Goal: Transaction & Acquisition: Purchase product/service

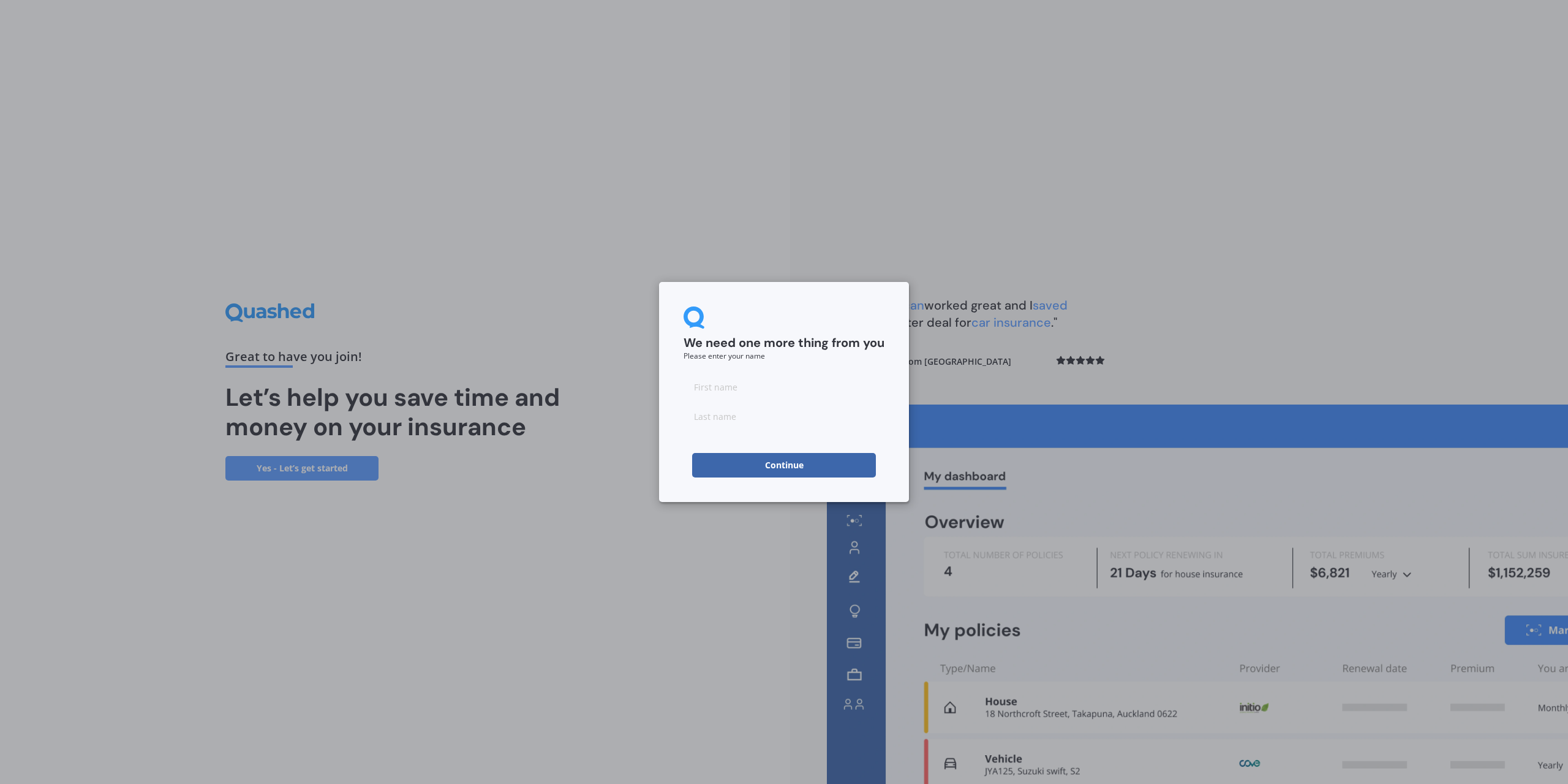
click at [732, 385] on input at bounding box center [784, 386] width 201 height 25
click at [704, 386] on input at bounding box center [784, 386] width 201 height 25
type input "[PERSON_NAME]"
click at [705, 459] on button "Continue" at bounding box center [784, 465] width 184 height 25
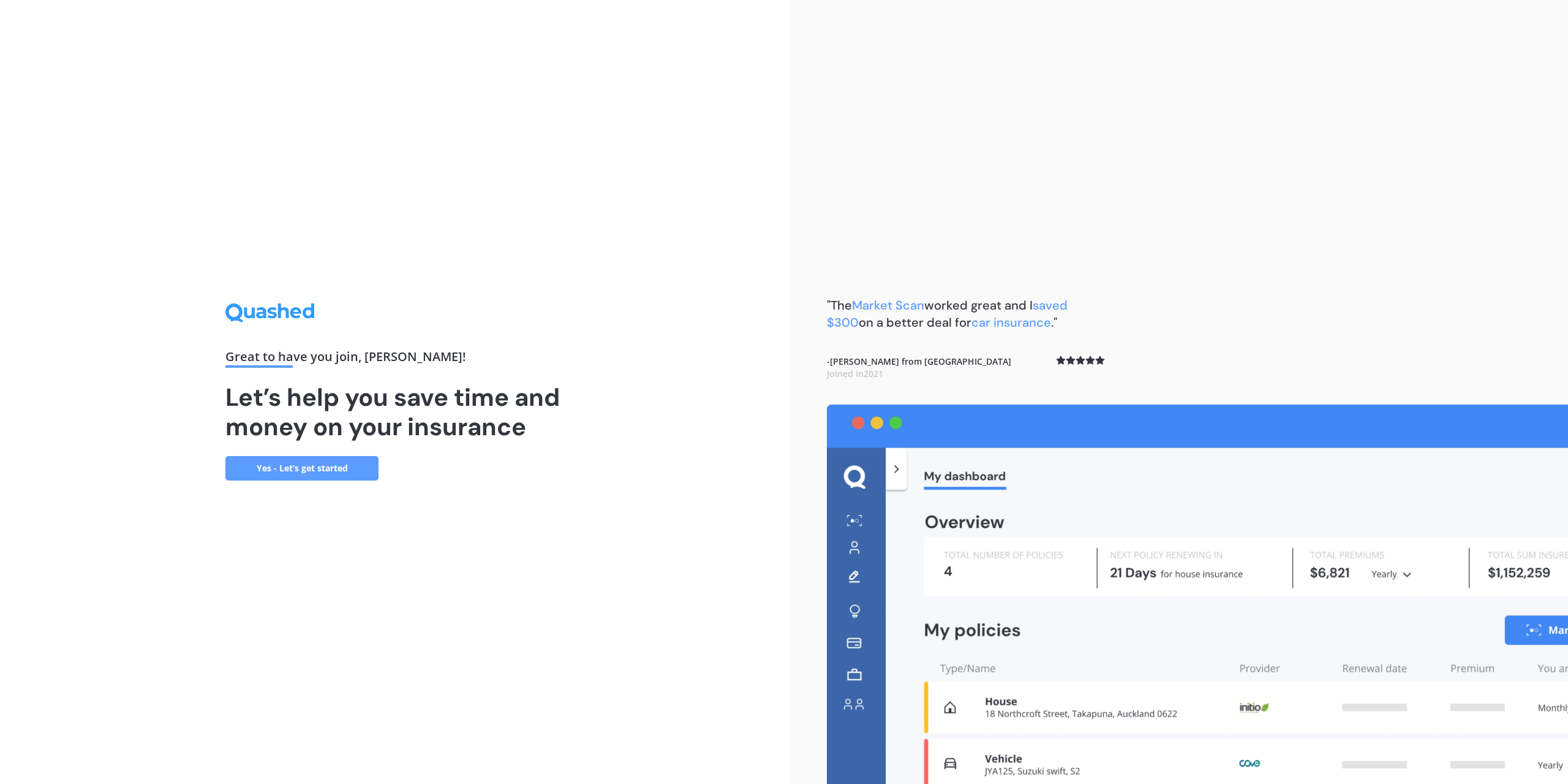
click at [342, 463] on link "Yes - Let’s get started" at bounding box center [302, 468] width 153 height 25
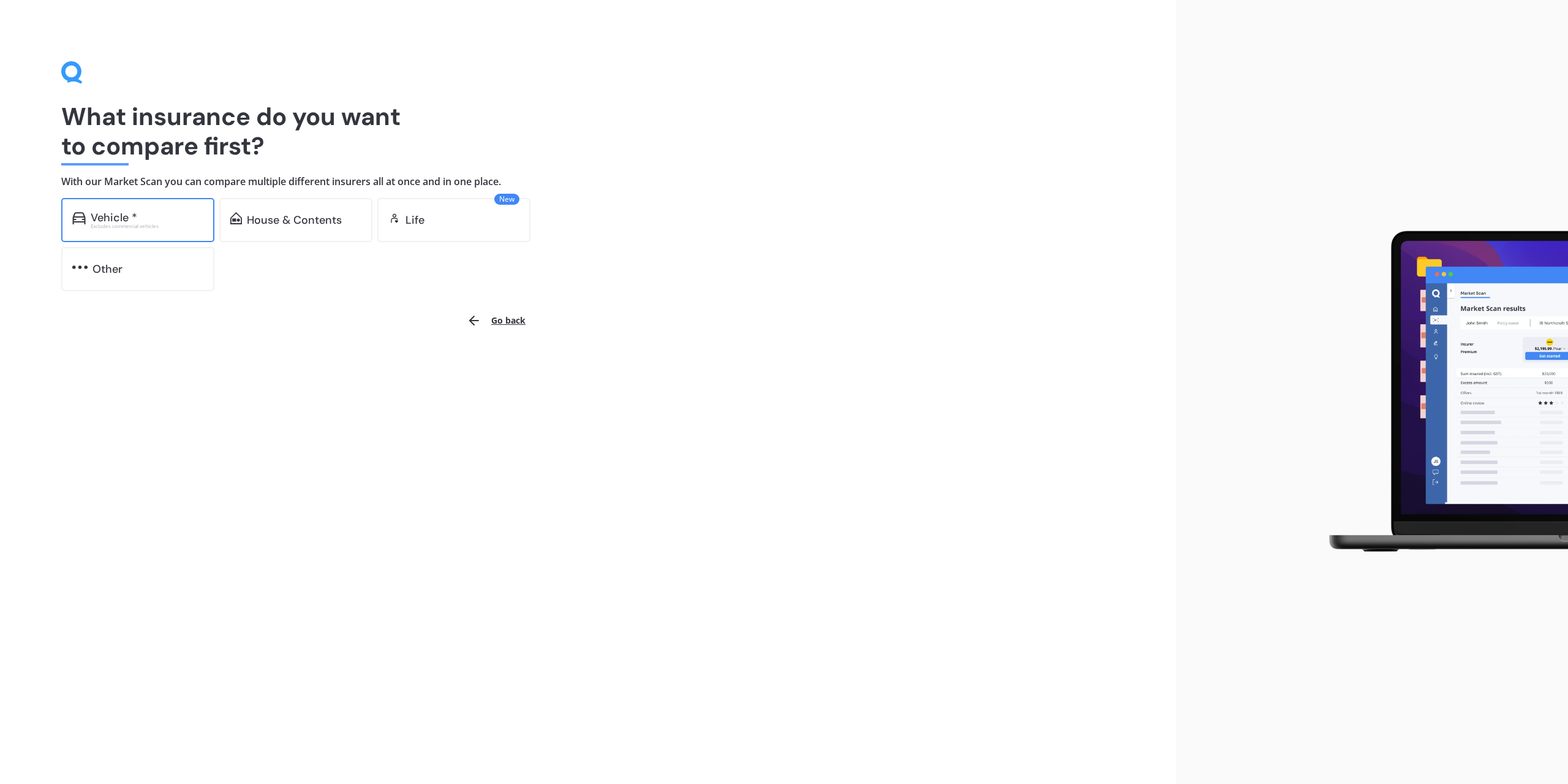
click at [93, 225] on div "Excludes commercial vehicles" at bounding box center [147, 226] width 113 height 5
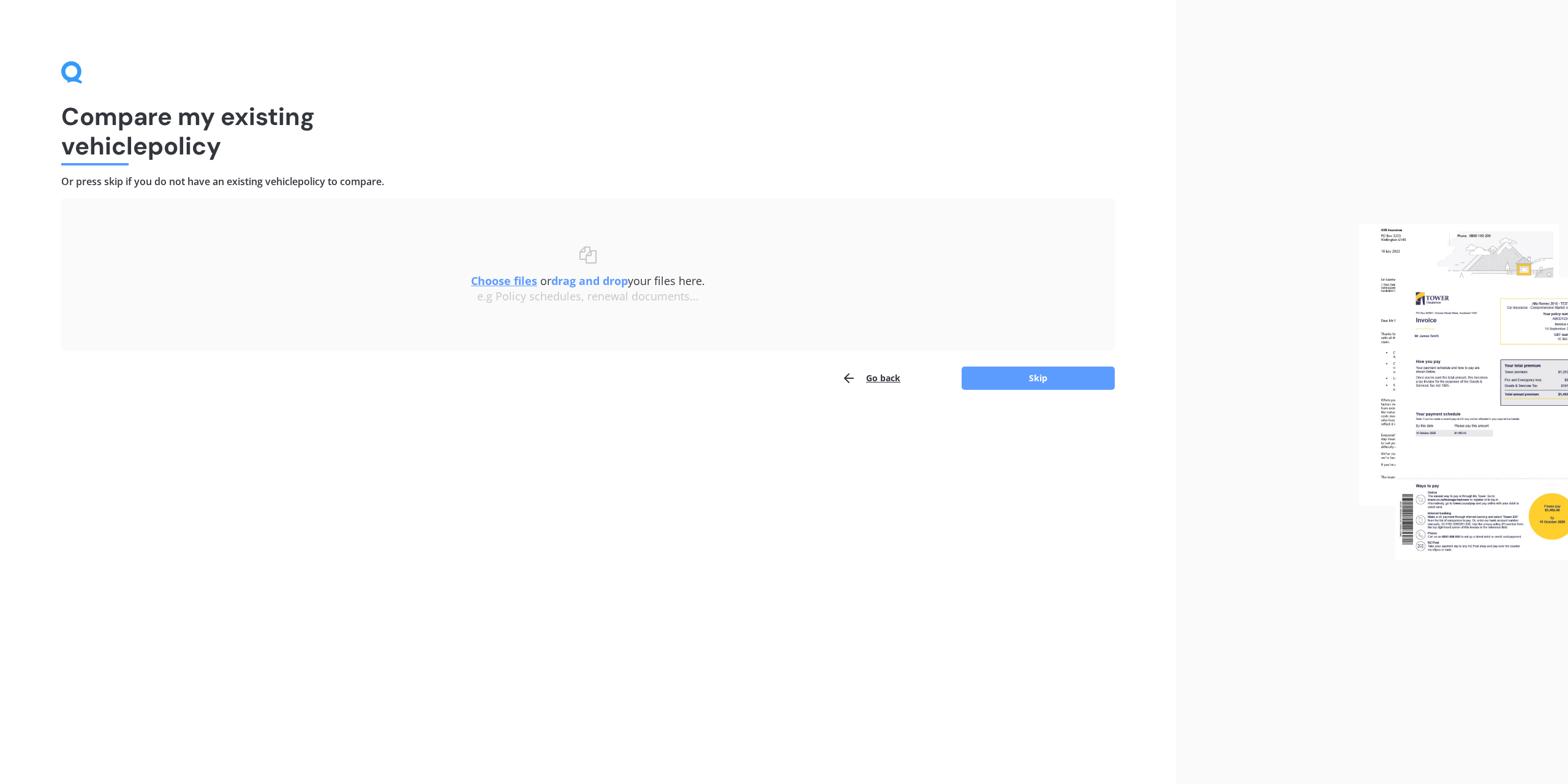
click at [504, 281] on u "Choose files" at bounding box center [504, 281] width 67 height 15
click at [1036, 386] on button "Continue" at bounding box center [1039, 381] width 153 height 23
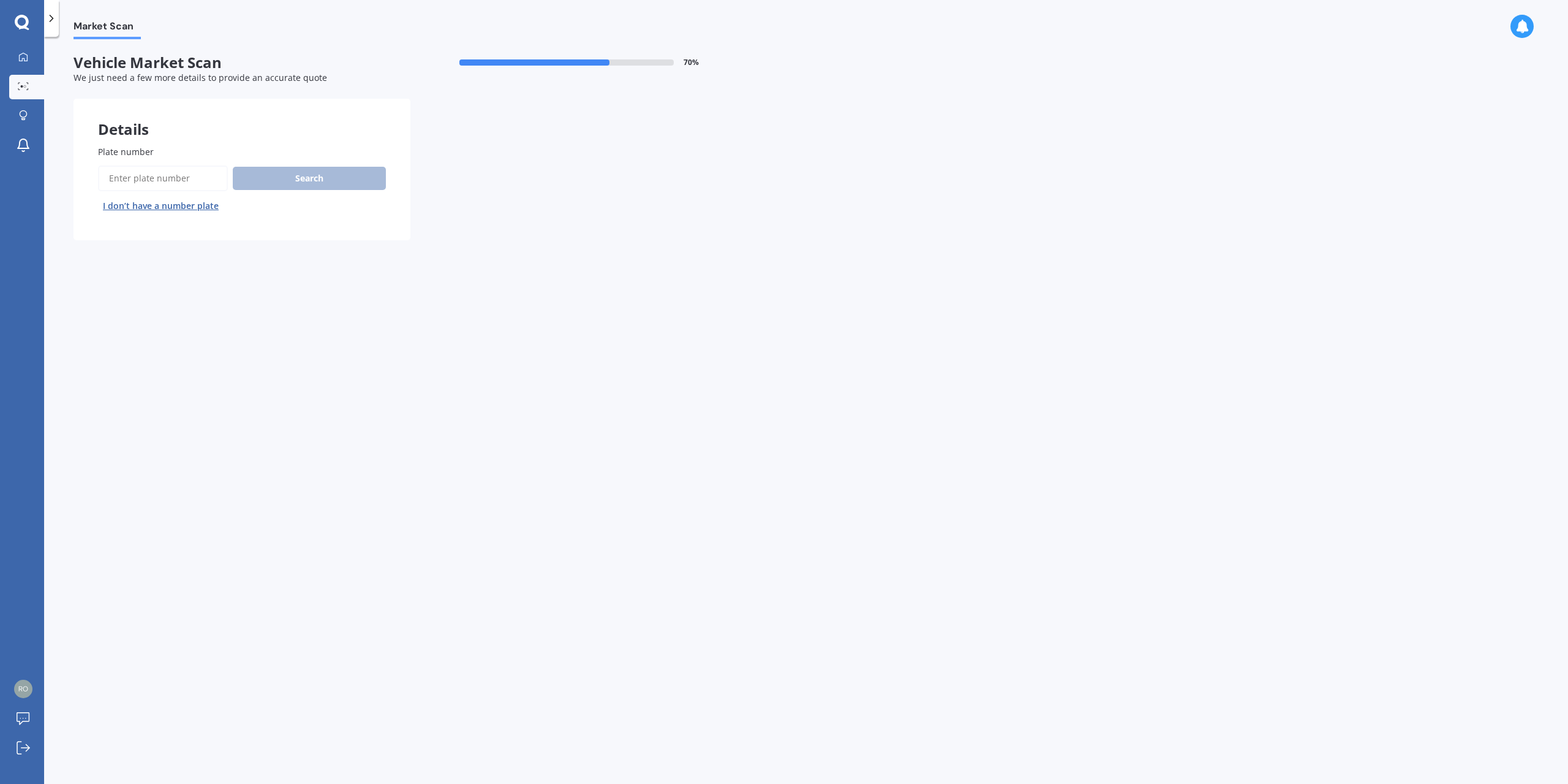
click at [136, 179] on input "Plate number" at bounding box center [163, 178] width 130 height 26
type input "NJH907"
click at [248, 178] on button "Search" at bounding box center [310, 178] width 153 height 23
select select "TOYOTA"
select select "AQUA"
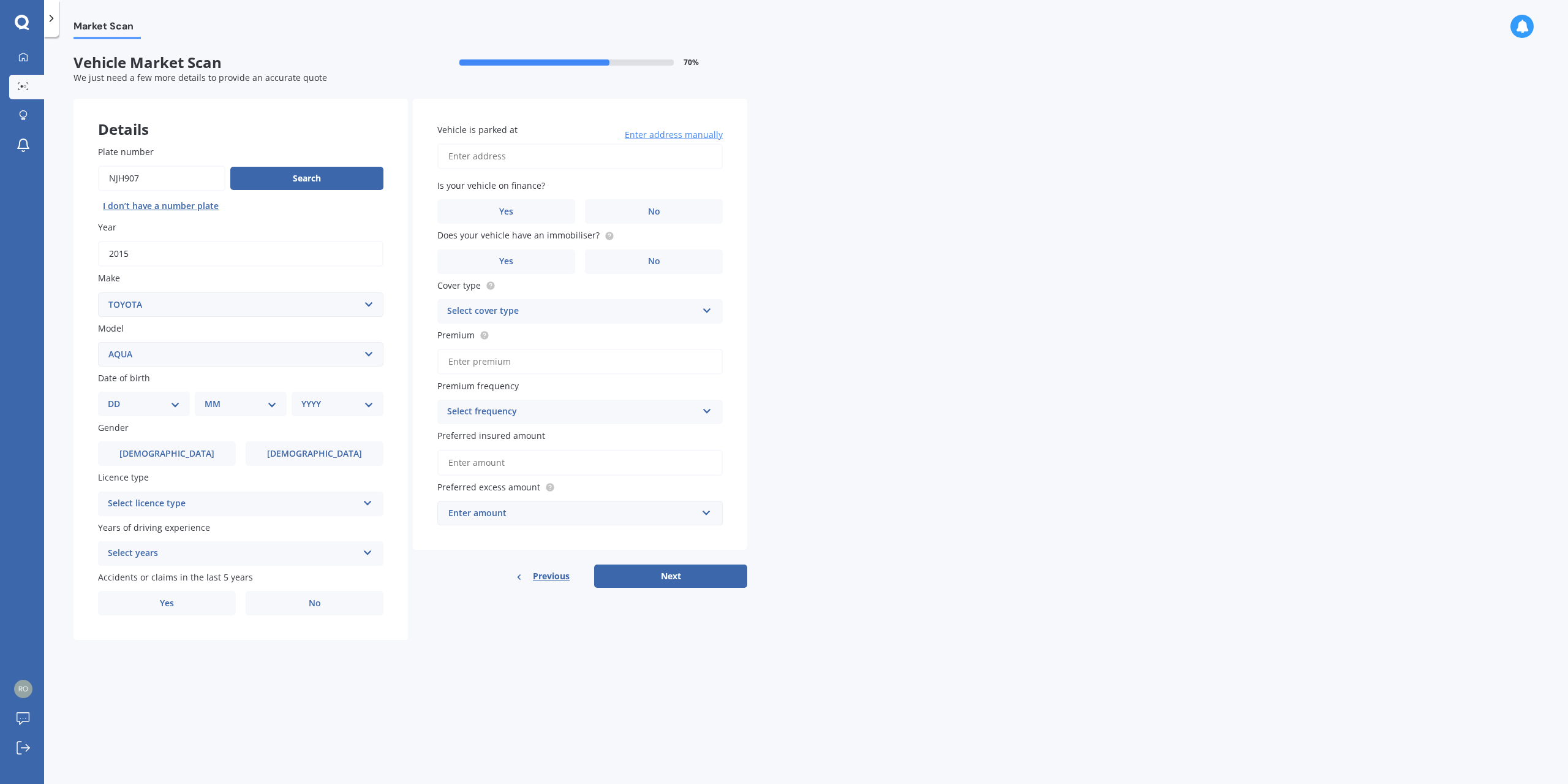
click at [177, 403] on select "DD 01 02 03 04 05 06 07 08 09 10 11 12 13 14 15 16 17 18 19 20 21 22 23 24 25 2…" at bounding box center [144, 404] width 72 height 14
select select "23"
click at [117, 398] on select "DD 01 02 03 04 05 06 07 08 09 10 11 12 13 14 15 16 17 18 19 20 21 22 23 24 25 2…" at bounding box center [144, 404] width 72 height 14
click at [243, 402] on select "MM 01 02 03 04 05 06 07 08 09 10 11 12" at bounding box center [243, 404] width 67 height 14
select select "02"
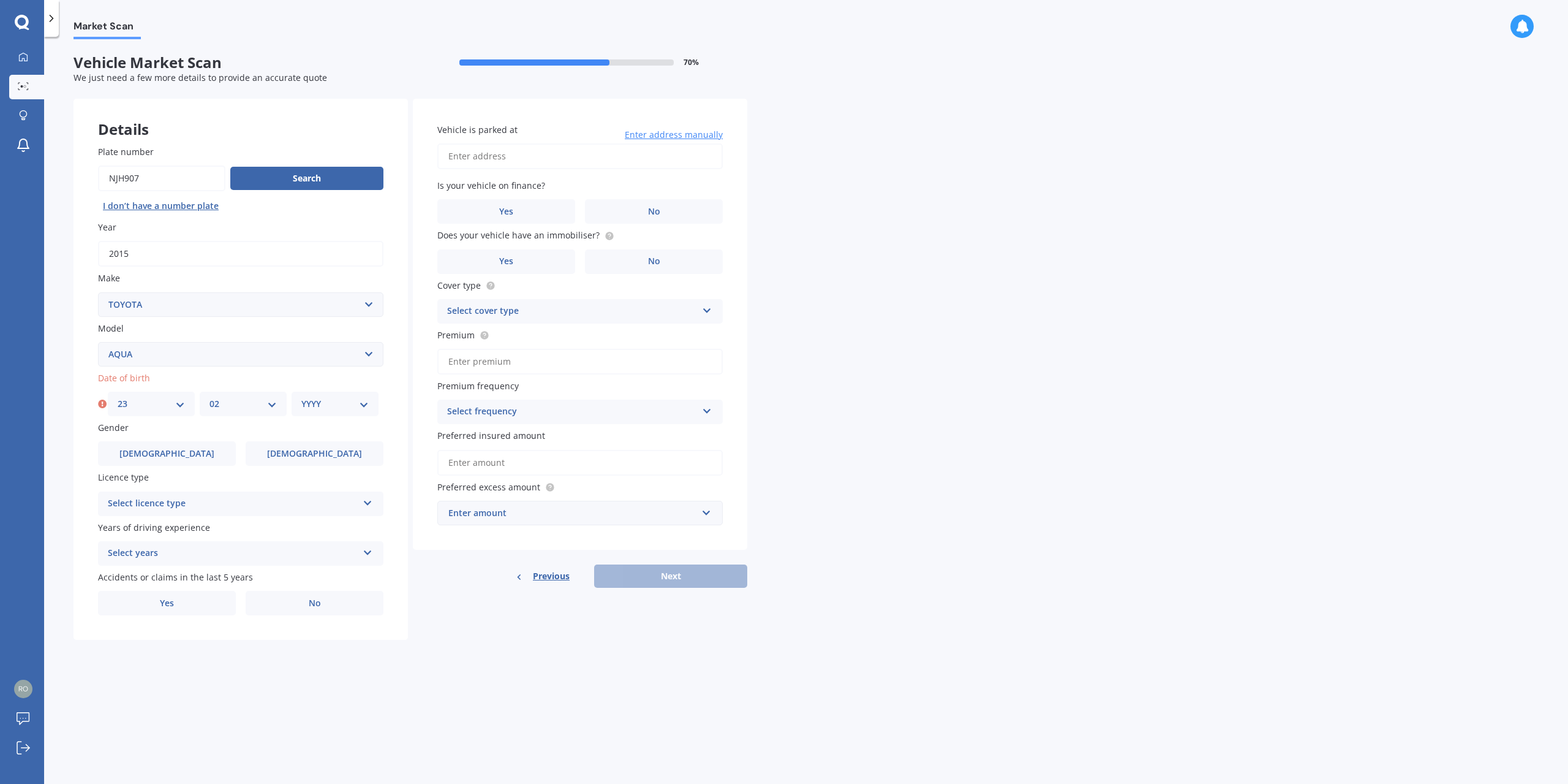
click at [210, 398] on select "MM 01 02 03 04 05 06 07 08 09 10 11 12" at bounding box center [243, 404] width 67 height 14
click at [318, 410] on select "YYYY 2025 2024 2023 2022 2021 2020 2019 2018 2017 2016 2015 2014 2013 2012 2011…" at bounding box center [334, 404] width 67 height 14
select select "1975"
click at [301, 398] on select "YYYY 2025 2024 2023 2022 2021 2020 2019 2018 2017 2016 2015 2014 2013 2012 2011…" at bounding box center [334, 404] width 67 height 14
click at [268, 454] on label "[DEMOGRAPHIC_DATA]" at bounding box center [314, 453] width 138 height 25
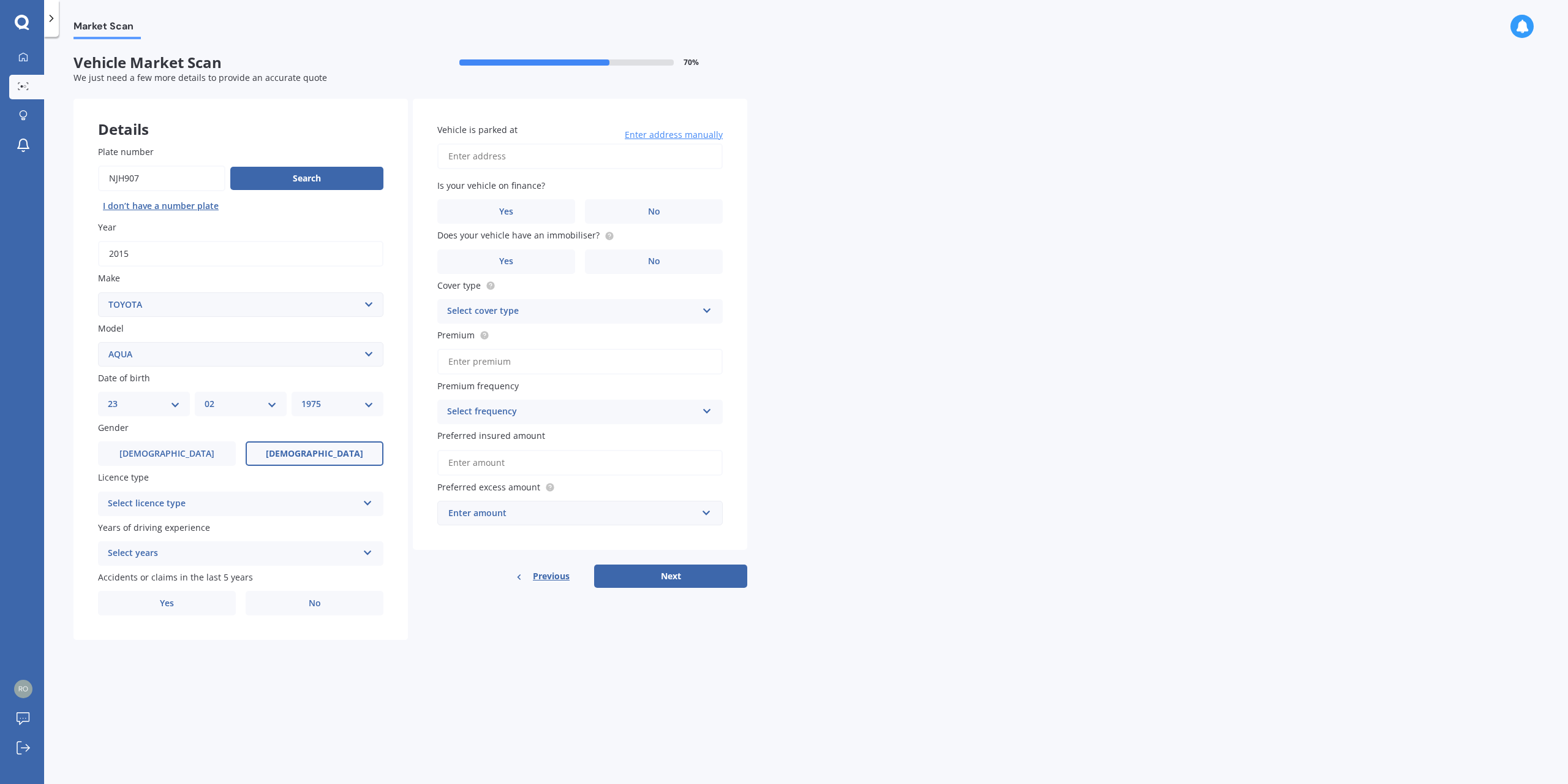
click at [0, 0] on input "[DEMOGRAPHIC_DATA]" at bounding box center [0, 0] width 0 height 0
click at [250, 502] on div "Select licence type" at bounding box center [233, 504] width 250 height 15
click at [151, 529] on div "NZ Full" at bounding box center [241, 528] width 285 height 22
click at [184, 552] on div "Select years" at bounding box center [233, 554] width 250 height 15
click at [170, 582] on span "5 or more years" at bounding box center [141, 577] width 67 height 12
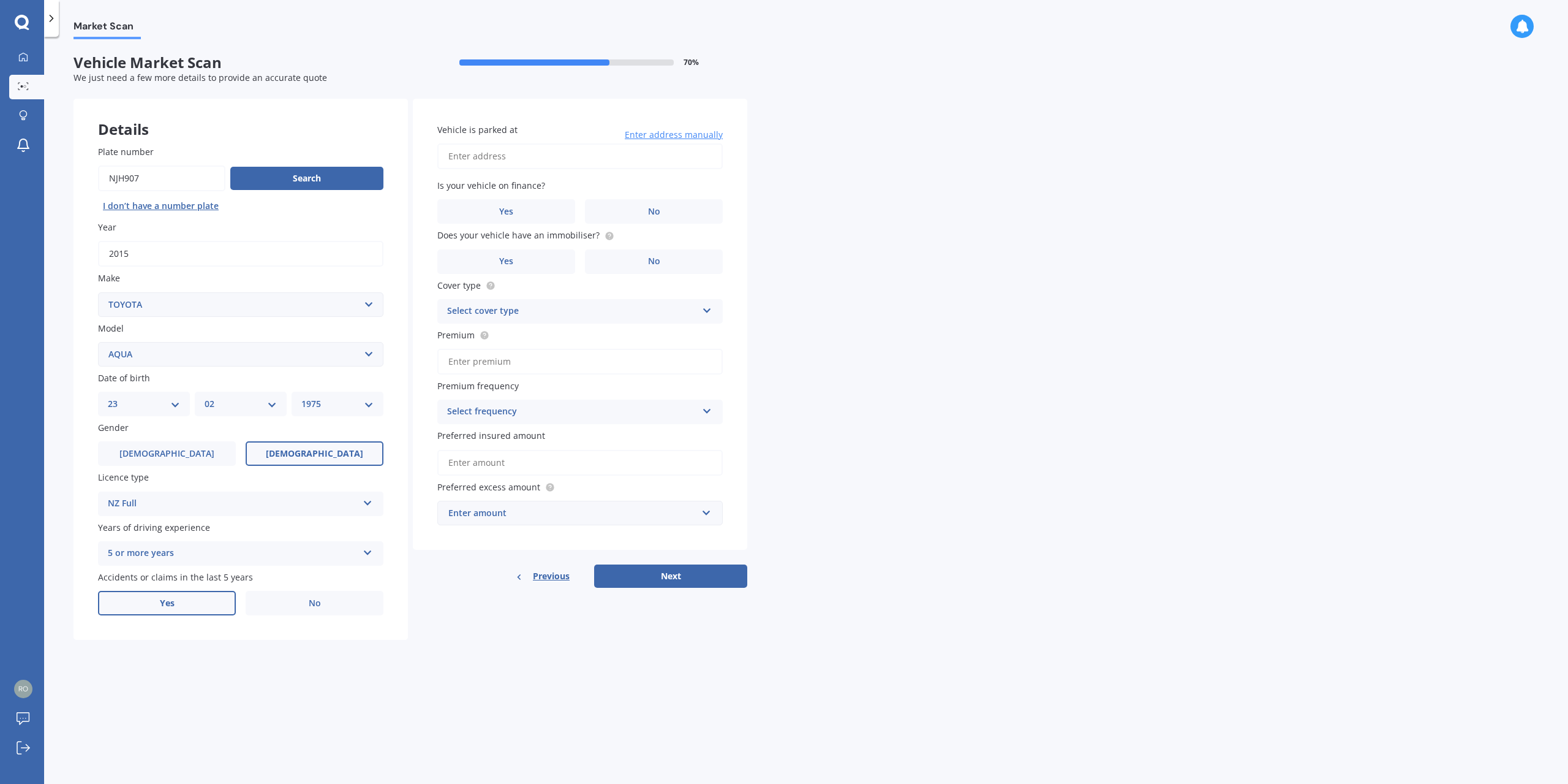
click at [191, 598] on label "Yes" at bounding box center [166, 603] width 138 height 25
click at [0, 0] on input "Yes" at bounding box center [0, 0] width 0 height 0
click at [178, 655] on div "Select item" at bounding box center [248, 653] width 221 height 15
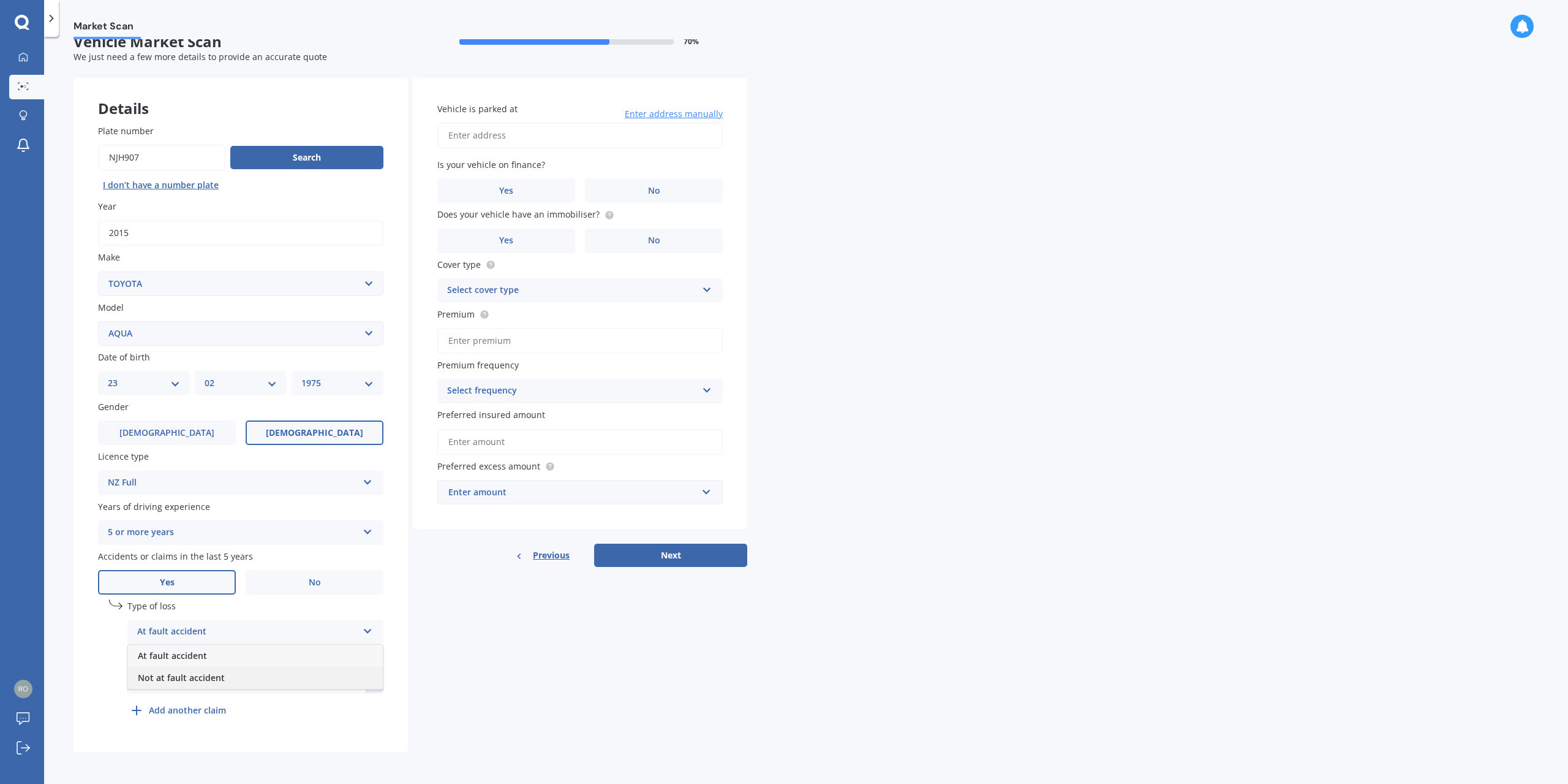
click at [166, 683] on span "Not at fault accident" at bounding box center [181, 678] width 87 height 12
click at [239, 632] on div "Not at fault accident" at bounding box center [248, 632] width 221 height 15
click at [183, 680] on span "Not at fault accident" at bounding box center [181, 678] width 87 height 12
click at [217, 680] on input "text" at bounding box center [248, 681] width 238 height 22
click at [764, 684] on div "Market Scan Vehicle Market Scan 70 % We just need a few more details to provide…" at bounding box center [807, 412] width 1525 height 747
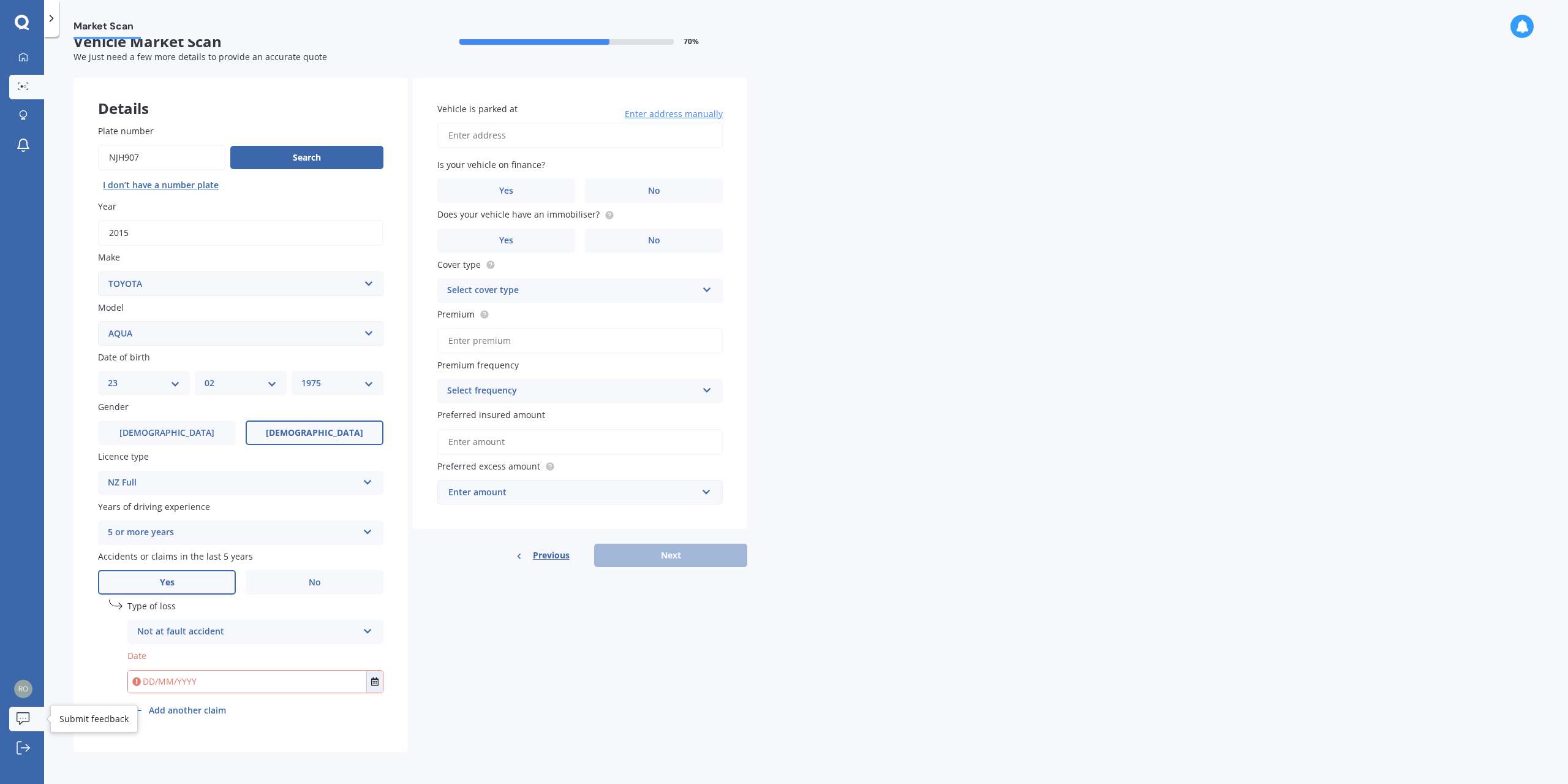
click at [21, 723] on icon at bounding box center [23, 718] width 14 height 13
click at [276, 680] on input "text" at bounding box center [248, 681] width 238 height 22
click at [375, 681] on icon "Select date" at bounding box center [375, 681] width 7 height 8
click at [179, 529] on icon "button" at bounding box center [176, 530] width 6 height 8
click at [167, 532] on icon "button" at bounding box center [166, 531] width 5 height 3
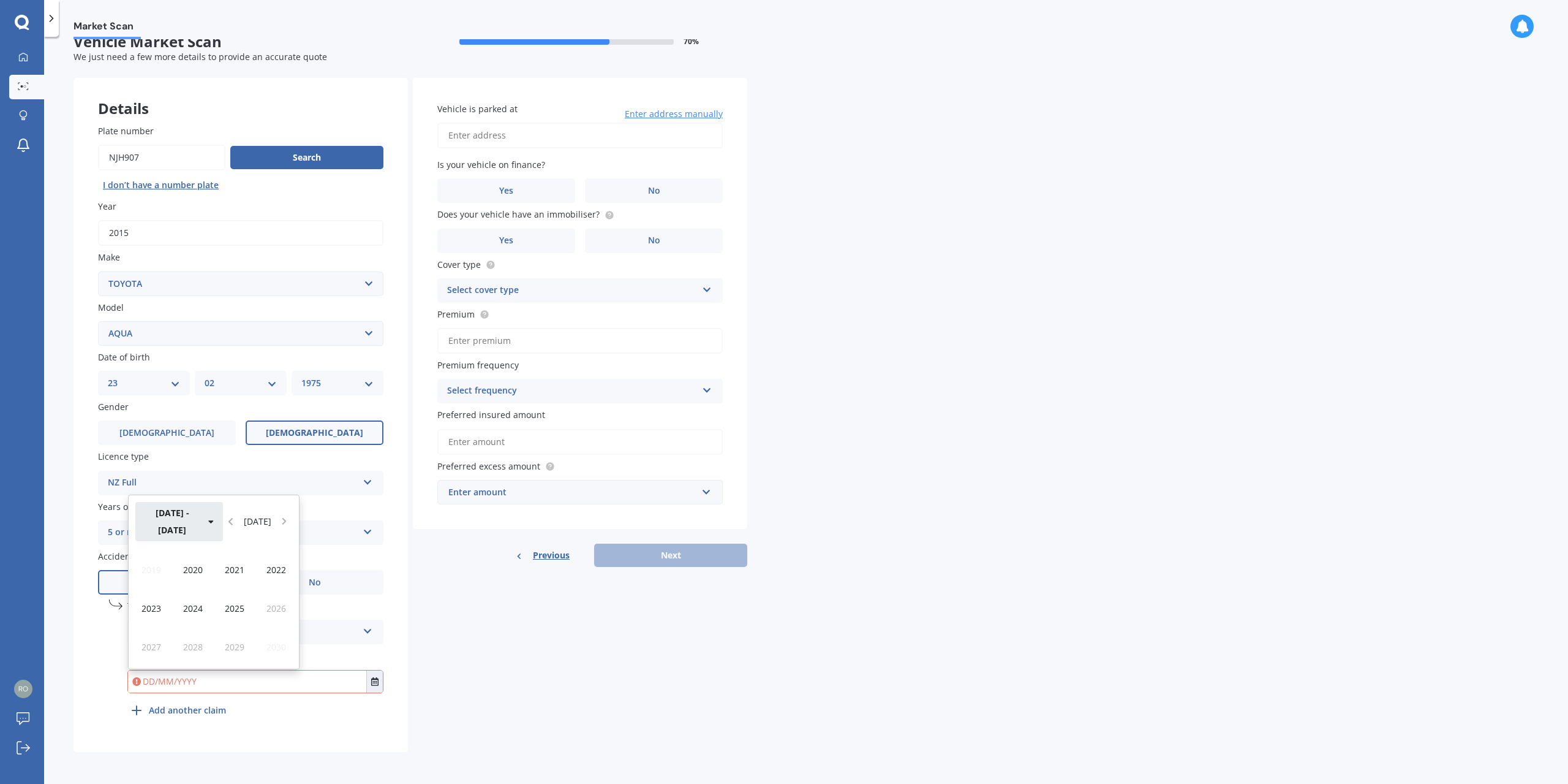
click at [160, 532] on button "[DATE] - [DATE]" at bounding box center [179, 521] width 88 height 39
click at [281, 574] on span "[DATE] - [DATE]" at bounding box center [276, 569] width 33 height 23
click at [192, 570] on span "2020" at bounding box center [192, 570] width 19 height 12
click at [275, 650] on span "Dec" at bounding box center [276, 647] width 16 height 12
click at [263, 595] on span "12" at bounding box center [261, 597] width 10 height 12
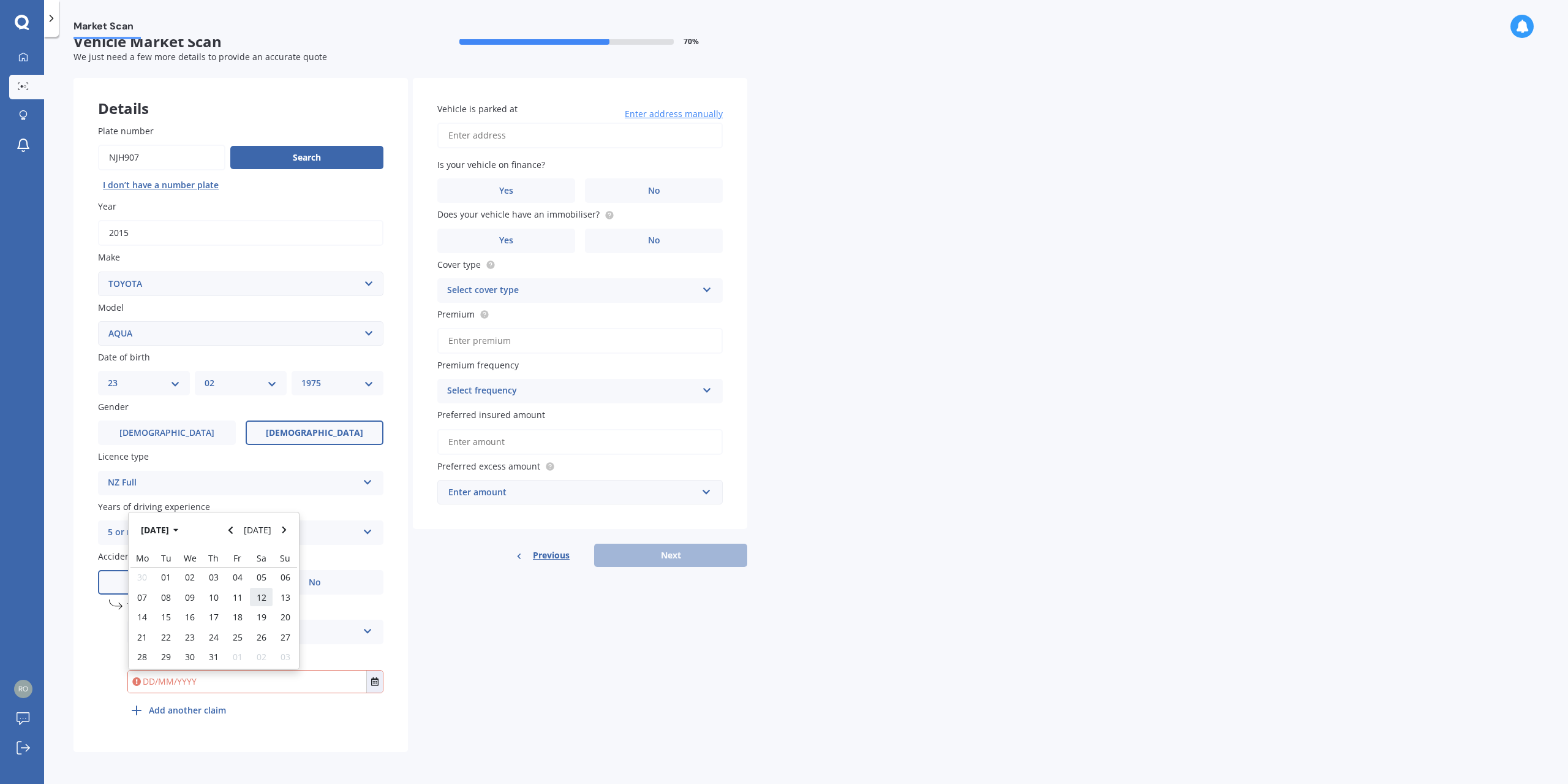
type input "[DATE]"
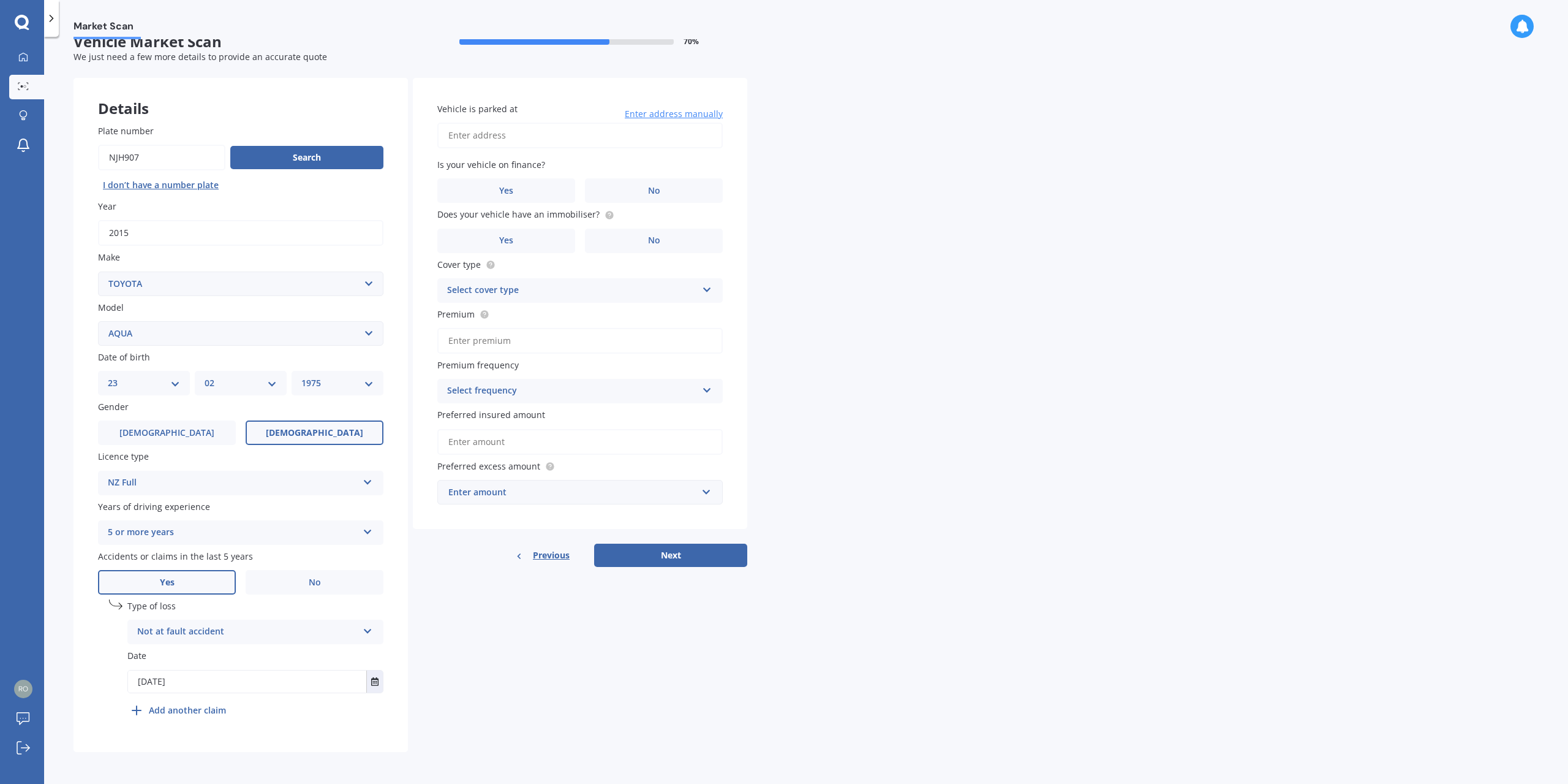
click at [512, 133] on input "Vehicle is parked at" at bounding box center [579, 136] width 286 height 26
type input "[STREET_ADDRESS][PERSON_NAME]"
click at [631, 192] on label "No" at bounding box center [653, 190] width 138 height 25
click at [0, 0] on input "No" at bounding box center [0, 0] width 0 height 0
click at [647, 243] on label "No" at bounding box center [653, 240] width 138 height 25
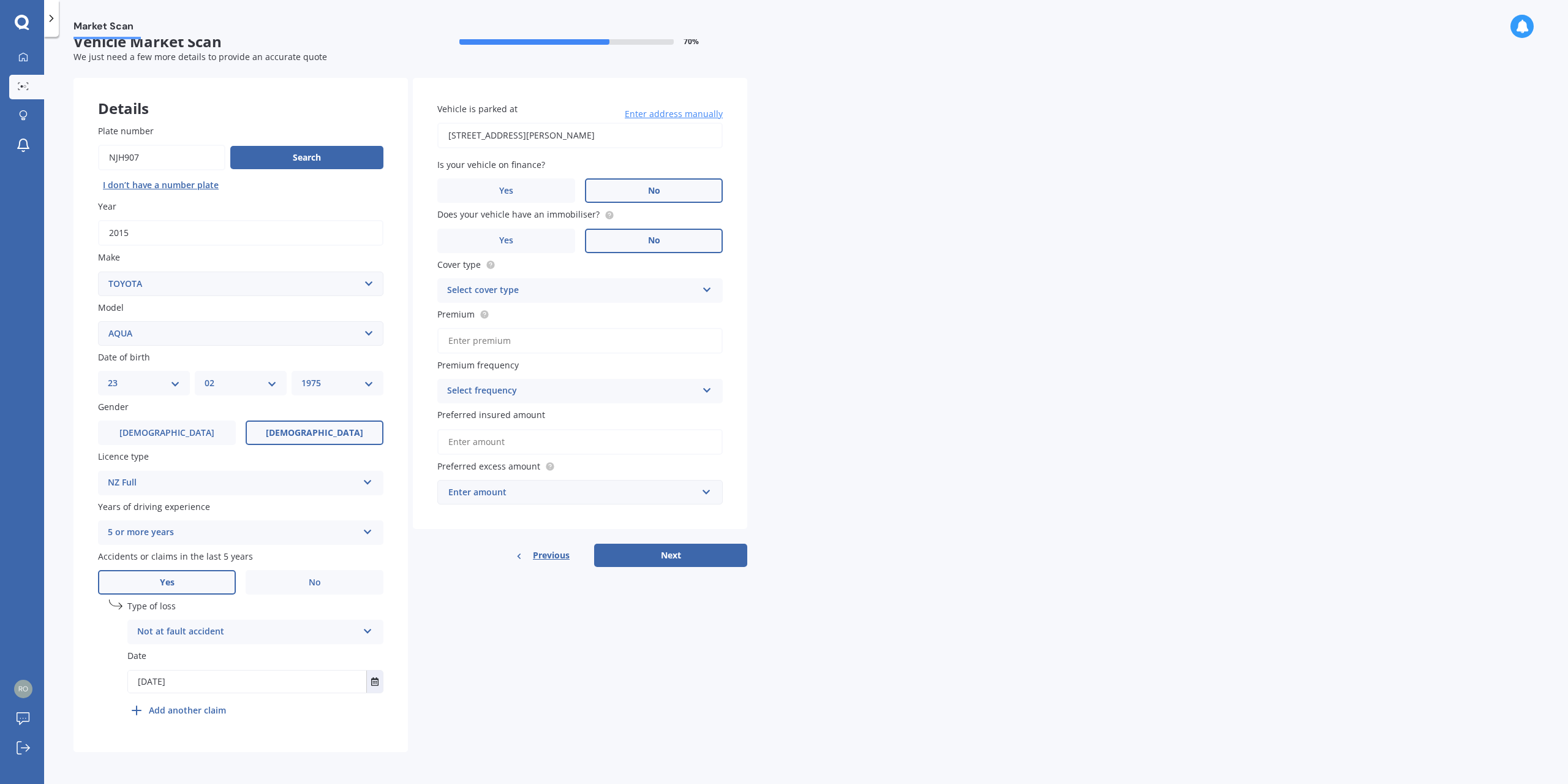
click at [0, 0] on input "No" at bounding box center [0, 0] width 0 height 0
click at [572, 291] on div "Select cover type" at bounding box center [572, 290] width 250 height 15
click at [487, 321] on div "Comprehensive" at bounding box center [580, 314] width 285 height 22
click at [616, 349] on input "Premium" at bounding box center [579, 341] width 286 height 26
click at [611, 388] on div "Select frequency" at bounding box center [572, 391] width 250 height 15
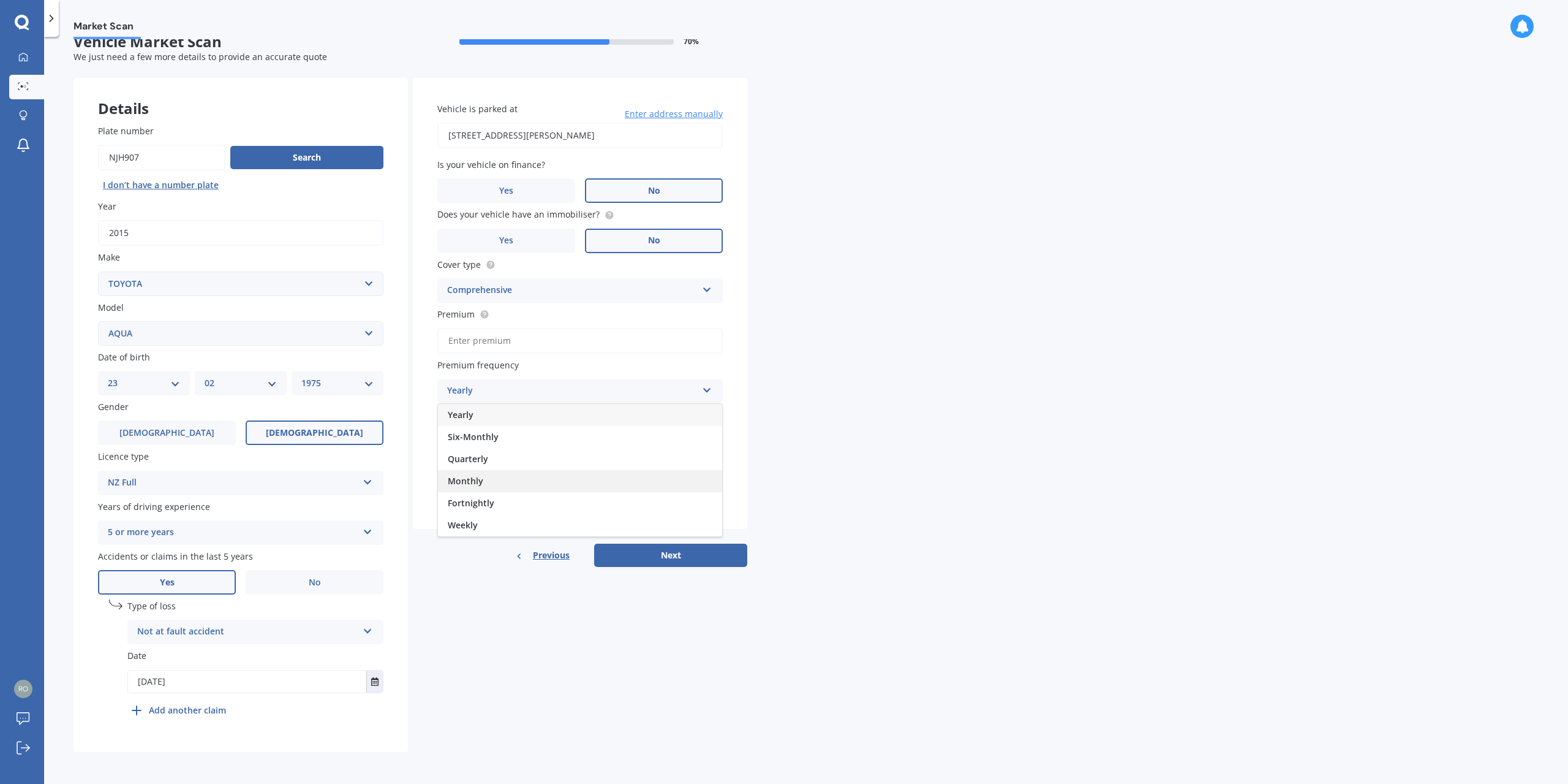
click at [485, 482] on div "Monthly" at bounding box center [580, 482] width 285 height 22
click at [529, 445] on input "Preferred insured amount" at bounding box center [579, 442] width 286 height 26
